Goal: Task Accomplishment & Management: Complete application form

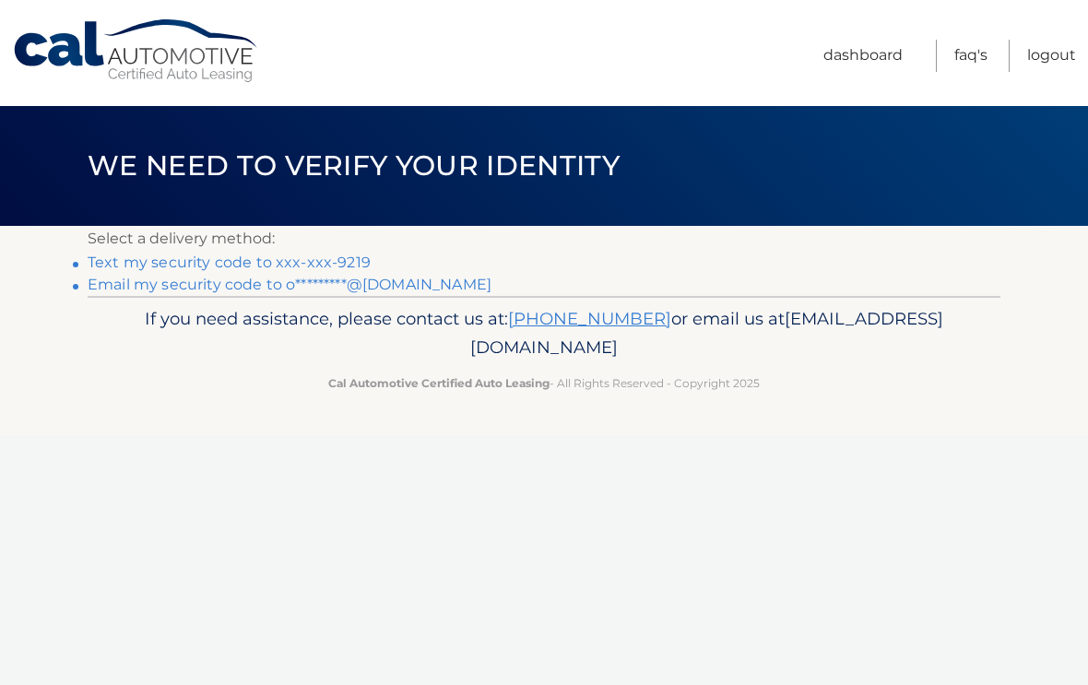
click at [301, 257] on link "Text my security code to xxx-xxx-9219" at bounding box center [229, 262] width 283 height 18
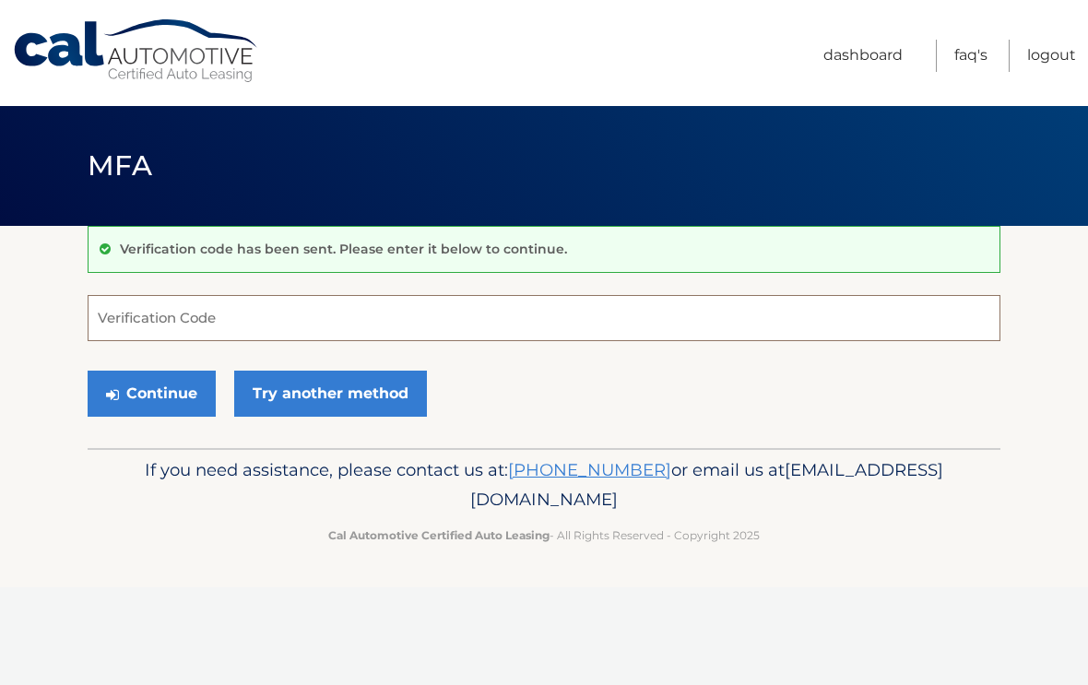
click at [229, 322] on input "Verification Code" at bounding box center [544, 318] width 912 height 46
type input "017398"
click at [162, 397] on button "Continue" at bounding box center [152, 394] width 128 height 46
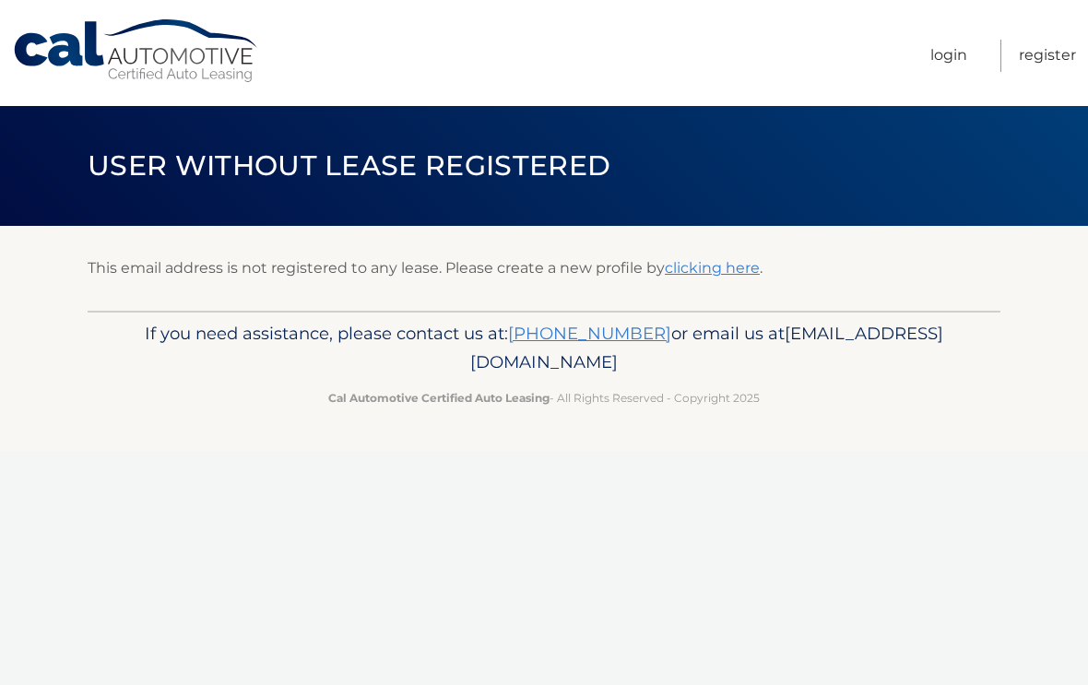
click at [717, 265] on link "clicking here" at bounding box center [712, 268] width 95 height 18
